Goal: Information Seeking & Learning: Learn about a topic

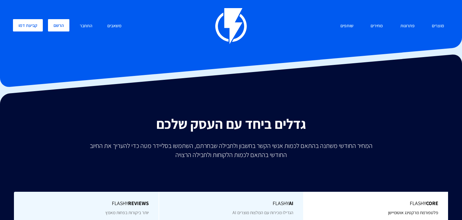
click at [57, 23] on link "הרשם" at bounding box center [58, 25] width 21 height 12
